Goal: Find specific page/section: Find specific page/section

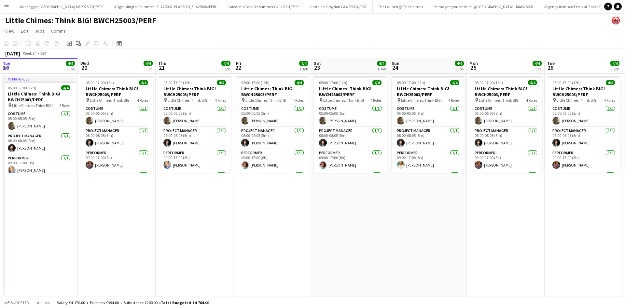
scroll to position [0, 133]
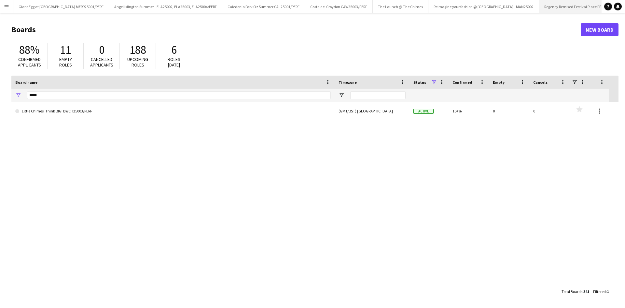
click at [622, 3] on app-icon "Close" at bounding box center [623, 3] width 3 height 3
click at [535, 3] on app-icon "Close" at bounding box center [536, 3] width 3 height 3
drag, startPoint x: 123, startPoint y: 98, endPoint x: 131, endPoint y: 93, distance: 8.9
click at [123, 92] on input "*****" at bounding box center [179, 95] width 304 height 8
type input "*"
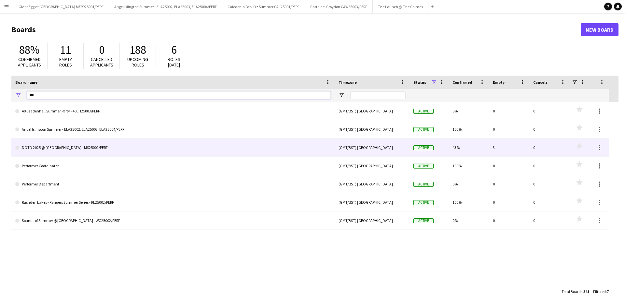
type input "***"
click at [116, 149] on link "DOTD 2025 @ [GEOGRAPHIC_DATA] - MS25001/PERF" at bounding box center [173, 147] width 316 height 18
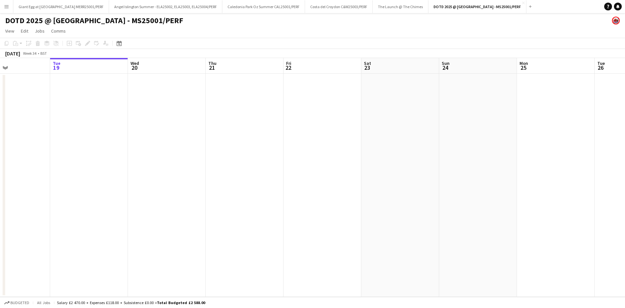
drag, startPoint x: 545, startPoint y: 180, endPoint x: 178, endPoint y: 203, distance: 367.5
click at [178, 203] on app-calendar-viewport "Sat 16 Sun 17 Mon 18 Tue 19 Wed 20 Thu 21 Fri 22 Sat 23 Sun 24 Mon 25 Tue 26 We…" at bounding box center [312, 177] width 625 height 239
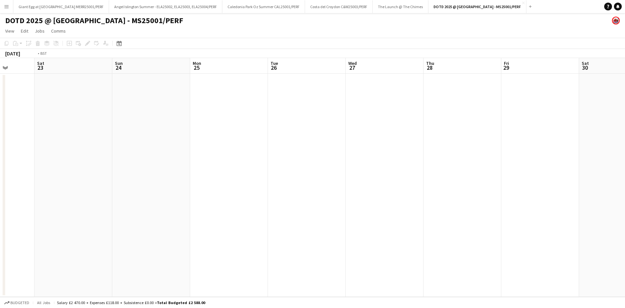
drag, startPoint x: 364, startPoint y: 179, endPoint x: 238, endPoint y: 171, distance: 126.0
click at [187, 182] on app-calendar-viewport "Wed 20 Thu 21 Fri 22 Sat 23 Sun 24 Mon 25 Tue 26 Wed 27 Thu 28 Fri 29 Sat 30 Su…" at bounding box center [312, 177] width 625 height 239
click at [217, 192] on app-calendar-viewport "Sat 23 Sun 24 Mon 25 Tue 26 Wed 27 Thu 28 Fri 29 Sat 30 Sun 31 Mon 1 Tue 2 Wed …" at bounding box center [312, 177] width 625 height 239
drag, startPoint x: 516, startPoint y: 183, endPoint x: 436, endPoint y: 176, distance: 80.1
click at [330, 183] on app-calendar-viewport "Thu 28 Fri 29 Sat 30 Sun 31 Mon 1 Tue 2 Wed 3 Thu 4 Fri 5 Sat 6 Sun 7 Mon 8 Tue…" at bounding box center [312, 177] width 625 height 239
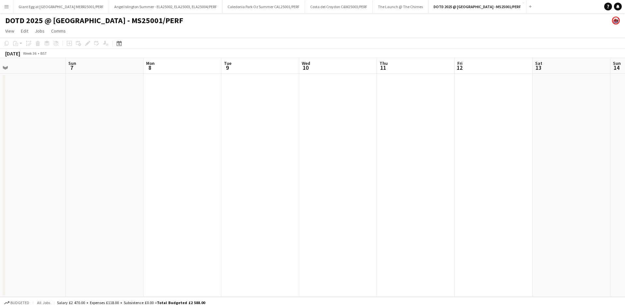
drag, startPoint x: 613, startPoint y: 175, endPoint x: 262, endPoint y: 203, distance: 352.6
click at [262, 203] on app-calendar-viewport "Thu 4 Fri 5 Sat 6 Sun 7 Mon 8 Tue 9 Wed 10 Thu 11 Fri 12 Sat 13 Sun 14 Mon 15 T…" at bounding box center [312, 177] width 625 height 239
drag, startPoint x: 547, startPoint y: 176, endPoint x: 475, endPoint y: 174, distance: 72.0
click at [221, 190] on app-calendar-viewport "Thu 4 Fri 5 Sat 6 Sun 7 Mon 8 Tue 9 Wed 10 Thu 11 Fri 12 Sat 13 Sun 14 Mon 15 T…" at bounding box center [312, 177] width 625 height 239
drag, startPoint x: 534, startPoint y: 178, endPoint x: 131, endPoint y: 186, distance: 403.3
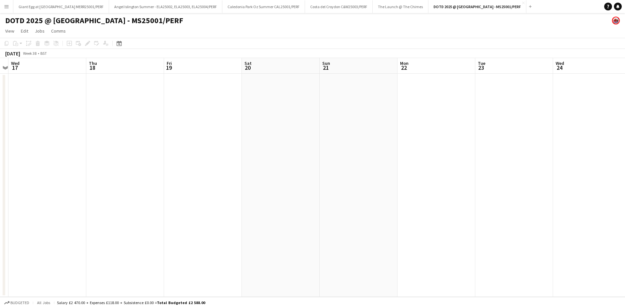
click at [116, 190] on app-calendar-viewport "Sun 14 Mon 15 Tue 16 Wed 17 Thu 18 Fri 19 Sat 20 Sun 21 Mon 22 Tue 23 Wed 24 Th…" at bounding box center [312, 177] width 625 height 239
drag, startPoint x: 330, startPoint y: 167, endPoint x: 121, endPoint y: 172, distance: 208.5
click at [83, 178] on app-calendar-viewport "Sun 14 Mon 15 Tue 16 Wed 17 Thu 18 Fri 19 Sat 20 Sun 21 Mon 22 Tue 23 Wed 24 Th…" at bounding box center [312, 177] width 625 height 239
drag, startPoint x: 372, startPoint y: 169, endPoint x: 475, endPoint y: 175, distance: 102.4
click at [141, 189] on app-calendar-viewport "Sun 21 Mon 22 Tue 23 Wed 24 Thu 25 Fri 26 Sat 27 Sun 28 Mon 29 Tue 30 Wed 1 Thu…" at bounding box center [312, 177] width 625 height 239
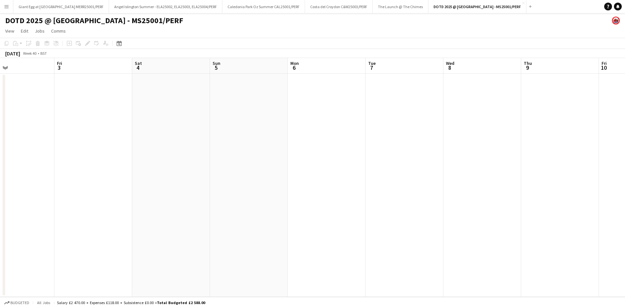
drag, startPoint x: 326, startPoint y: 207, endPoint x: 489, endPoint y: 181, distance: 165.2
click at [212, 210] on app-calendar-viewport "Tue 30 Wed 1 Thu 2 Fri 3 Sat 4 Sun 5 Mon 6 Tue 7 Wed 8 Thu 9 Fri 10 Sat 11 Sun …" at bounding box center [312, 177] width 625 height 239
drag, startPoint x: 509, startPoint y: 187, endPoint x: 162, endPoint y: 185, distance: 347.9
click at [96, 198] on app-calendar-viewport "Wed 1 Thu 2 Fri 3 Sat 4 Sun 5 Mon 6 Tue 7 Wed 8 Thu 9 Fri 10 Sat 11 Sun 12 Mon …" at bounding box center [312, 177] width 625 height 239
drag, startPoint x: 605, startPoint y: 142, endPoint x: 625, endPoint y: 137, distance: 20.1
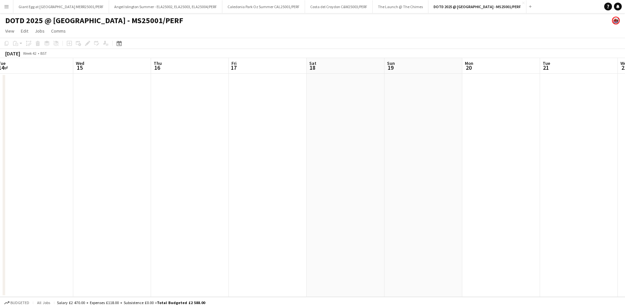
click at [206, 192] on app-calendar-viewport "Sun 12 Mon 13 Tue 14 Wed 15 Thu 16 Fri 17 Sat 18 Sun 19 Mon 20 Tue 21 Wed 22 Th…" at bounding box center [312, 177] width 625 height 239
drag, startPoint x: 335, startPoint y: 173, endPoint x: 156, endPoint y: 164, distance: 180.0
click at [95, 174] on app-calendar-viewport "Sun 12 Mon 13 Tue 14 Wed 15 Thu 16 Fri 17 Sat 18 Sun 19 Mon 20 Tue 21 Wed 22 Th…" at bounding box center [312, 177] width 625 height 239
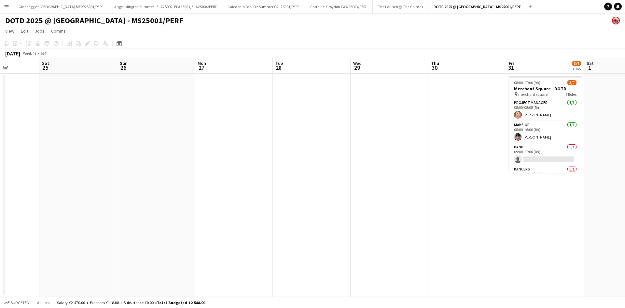
drag, startPoint x: 448, startPoint y: 127, endPoint x: 179, endPoint y: 150, distance: 269.7
click at [179, 150] on app-calendar-viewport "Wed 22 Thu 23 Fri 24 Sat 25 Sun 26 Mon 27 Tue 28 Wed 29 Thu 30 Fri 31 3/7 1 Job…" at bounding box center [312, 177] width 625 height 239
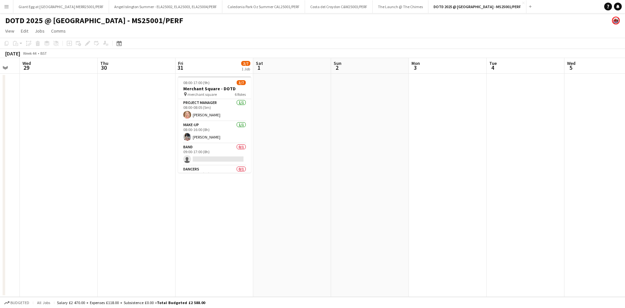
scroll to position [0, 202]
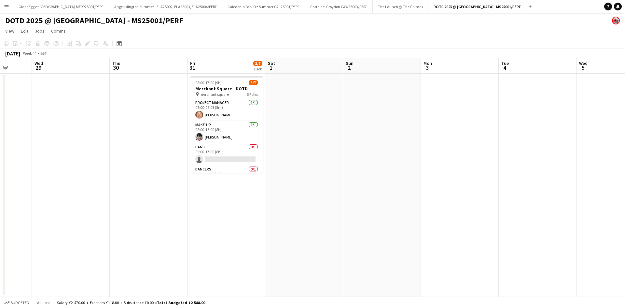
drag, startPoint x: 525, startPoint y: 103, endPoint x: 138, endPoint y: 139, distance: 388.6
click at [138, 139] on app-calendar-viewport "Sun 26 Mon 27 Tue 28 Wed 29 Thu 30 Fri 31 3/7 1 Job Sat 1 Sun 2 Mon 3 Tue 4 Wed…" at bounding box center [312, 177] width 625 height 239
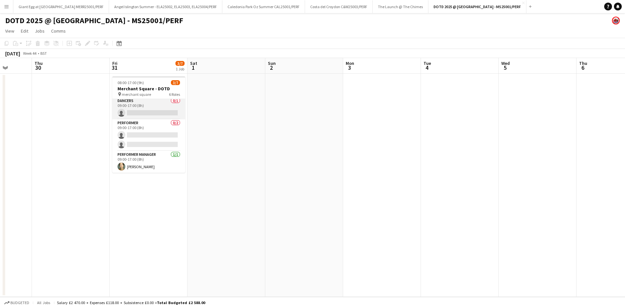
scroll to position [69, 0]
click at [527, 5] on div "Add" at bounding box center [531, 6] width 8 height 13
click at [528, 5] on button "Add" at bounding box center [530, 6] width 5 height 5
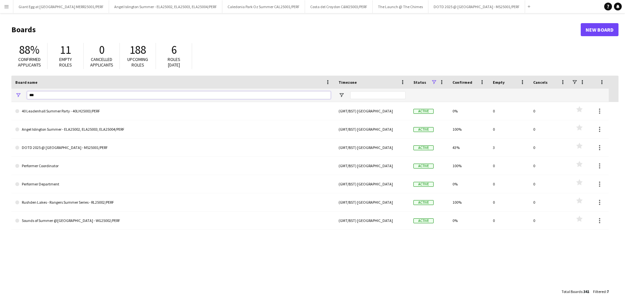
click at [85, 94] on input "***" at bounding box center [179, 95] width 304 height 8
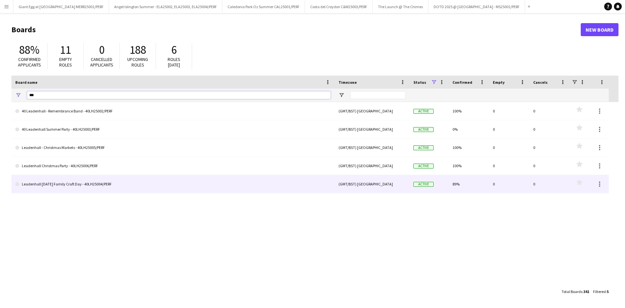
type input "***"
click at [103, 183] on link "Leadenhall [DATE] Family Craft Day - 40LH25004/PERF" at bounding box center [173, 184] width 316 height 18
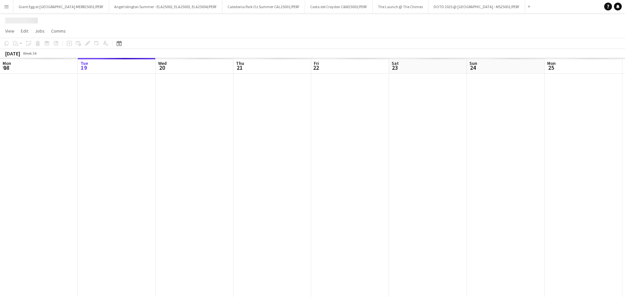
scroll to position [0, 9]
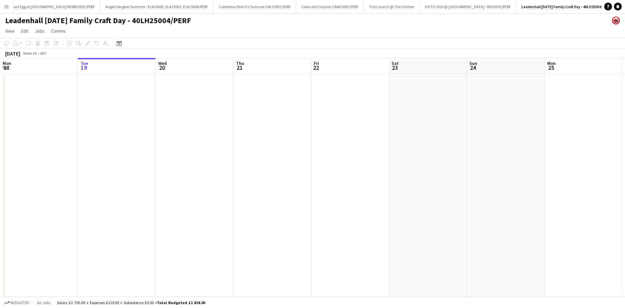
drag, startPoint x: 431, startPoint y: 157, endPoint x: 119, endPoint y: 154, distance: 312.7
click at [112, 155] on app-calendar-viewport "Sat 16 Sun 17 Mon 18 Tue 19 Wed 20 Thu 21 Fri 22 Sat 23 Sun 24 Mon 25 Tue 26 We…" at bounding box center [312, 177] width 625 height 239
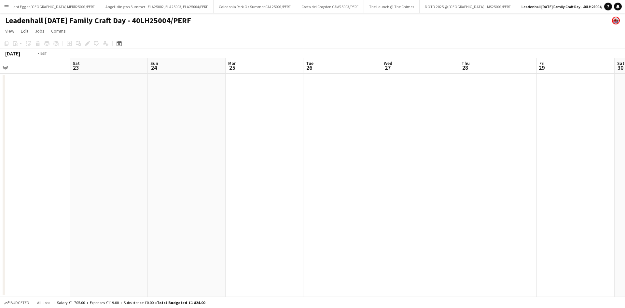
click at [228, 155] on app-calendar-viewport "Tue 19 Wed 20 Thu 21 Fri 22 Sat 23 Sun 24 Mon 25 Tue 26 Wed 27 Thu 28 Fri 29 Sa…" at bounding box center [312, 177] width 625 height 239
drag, startPoint x: 393, startPoint y: 164, endPoint x: 524, endPoint y: 155, distance: 130.9
click at [142, 159] on app-calendar-viewport "Tue 26 Wed 27 Thu 28 Fri 29 Sat 30 Sun 31 Mon 1 Tue 2 Wed 3 Thu 4 Fri 5 Sat 6 S…" at bounding box center [312, 177] width 625 height 239
click at [250, 180] on app-calendar-viewport "Fri 29 Sat 30 Sun 31 Mon 1 Tue 2 Wed 3 Thu 4 Fri 5 Sat 6 Sun 7 Mon 8 Tue 9 Wed …" at bounding box center [312, 177] width 625 height 239
drag, startPoint x: 0, startPoint y: 182, endPoint x: 586, endPoint y: 151, distance: 587.1
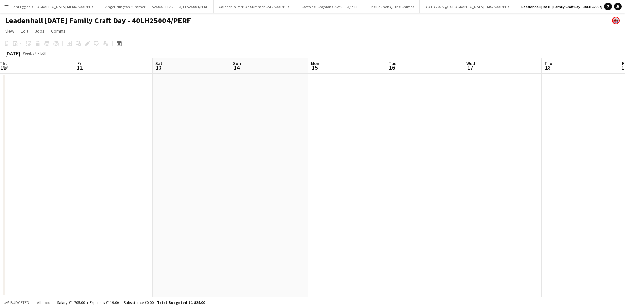
click at [49, 177] on app-calendar-viewport "Tue 9 Wed 10 Thu 11 Fri 12 Sat 13 Sun 14 Mon 15 Tue 16 Wed 17 Thu 18 Fri 19 Sat…" at bounding box center [312, 177] width 625 height 239
drag, startPoint x: 376, startPoint y: 179, endPoint x: 20, endPoint y: 174, distance: 355.7
click at [2, 178] on app-calendar-viewport "Tue 9 Wed 10 Thu 11 Fri 12 Sat 13 Sun 14 Mon 15 Tue 16 Wed 17 Thu 18 Fri 19 Sat…" at bounding box center [312, 177] width 625 height 239
drag, startPoint x: 375, startPoint y: 163, endPoint x: 389, endPoint y: 165, distance: 13.8
click at [7, 195] on app-calendar-viewport "Mon 15 Tue 16 Wed 17 Thu 18 Fri 19 Sat 20 Sun 21 Mon 22 Tue 23 Wed 24 Thu 25 Fr…" at bounding box center [312, 177] width 625 height 239
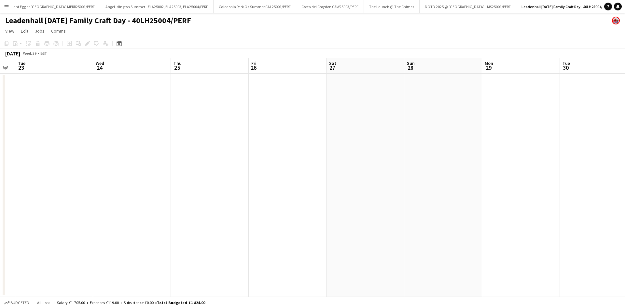
drag, startPoint x: 526, startPoint y: 178, endPoint x: 293, endPoint y: 165, distance: 233.2
click at [109, 182] on app-calendar-viewport "Sat 20 Sun 21 Mon 22 Tue 23 Wed 24 Thu 25 Fri 26 Sat 27 Sun 28 Mon 29 Tue 30 We…" at bounding box center [312, 177] width 625 height 239
drag, startPoint x: 424, startPoint y: 177, endPoint x: 361, endPoint y: 157, distance: 66.0
click at [89, 182] on app-calendar-viewport "Sat 27 Sun 28 Mon 29 Tue 30 Wed 1 Thu 2 Fri 3 Sat 4 Sun 5 Mon 6 Tue 7 Wed 8 Thu…" at bounding box center [312, 177] width 625 height 239
drag, startPoint x: 350, startPoint y: 164, endPoint x: 109, endPoint y: 153, distance: 240.6
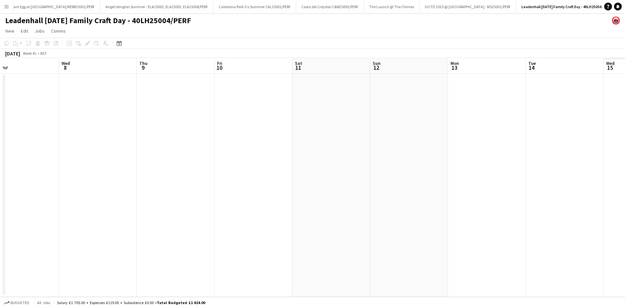
click at [10, 164] on app-calendar-viewport "Sat 4 Sun 5 Mon 6 Tue 7 Wed 8 Thu 9 Fri 10 Sat 11 Sun 12 Mon 13 Tue 14 Wed 15 T…" at bounding box center [312, 177] width 625 height 239
drag, startPoint x: 389, startPoint y: 172, endPoint x: 479, endPoint y: 144, distance: 94.5
click at [64, 171] on app-calendar-viewport "Wed 15 Thu 16 Fri 17 Sat 18 Sun 19 Mon 20 Tue 21 Wed 22 Thu 23 Fri 24 Sat 25 Su…" at bounding box center [312, 177] width 625 height 239
drag, startPoint x: 274, startPoint y: 172, endPoint x: 242, endPoint y: 148, distance: 40.7
click at [4, 178] on div "Mon 20 Tue 21 Wed 22 Thu 23 Fri 24 Sat 25 Sun 26 Mon 27 Tue 28 Wed 29 Thu 30 Fr…" at bounding box center [312, 177] width 625 height 239
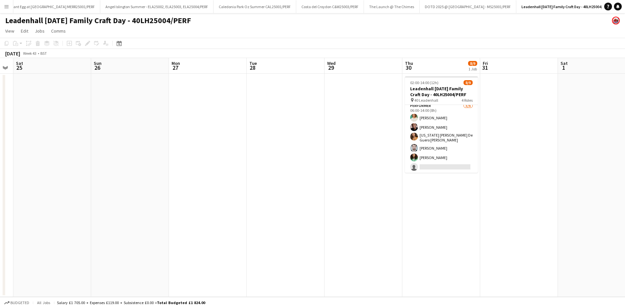
scroll to position [70, 0]
